Goal: Information Seeking & Learning: Learn about a topic

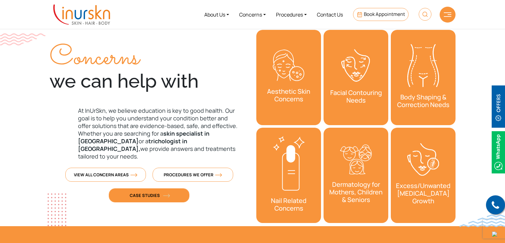
scroll to position [201, 0]
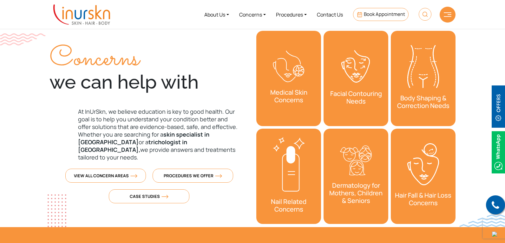
click at [422, 92] on h3 "Body Shaping & Correction Needs" at bounding box center [423, 102] width 65 height 22
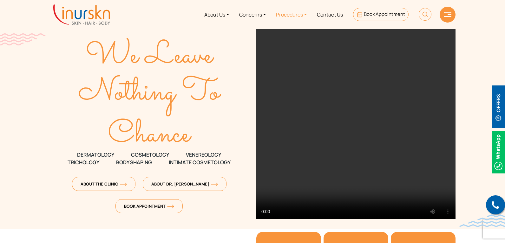
click at [292, 14] on link "Procedures" at bounding box center [291, 15] width 41 height 24
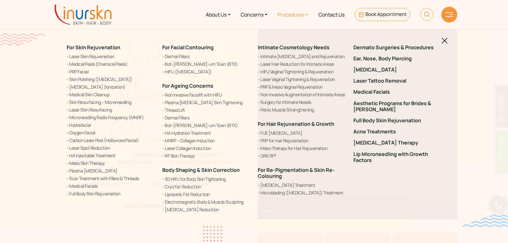
click at [447, 41] on img at bounding box center [444, 41] width 6 height 6
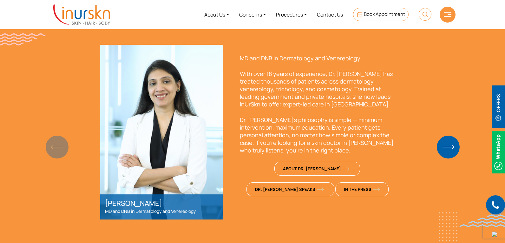
scroll to position [447, 0]
click at [456, 149] on img "Next slide" at bounding box center [448, 146] width 23 height 23
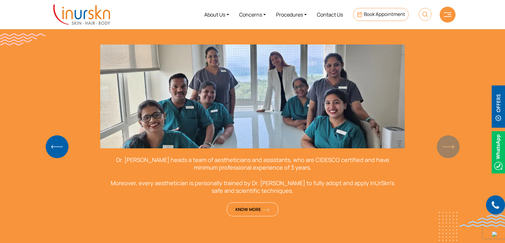
click at [456, 149] on section "Meet Dr. [PERSON_NAME] & InUrSkn Team [PERSON_NAME] MD and DNB in Dermatology a…" at bounding box center [252, 112] width 505 height 263
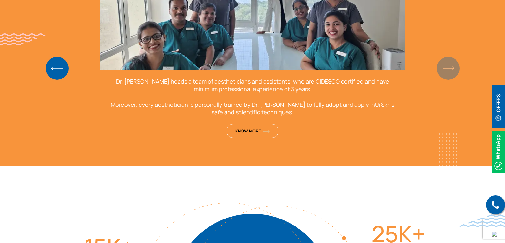
scroll to position [530, 0]
